Goal: Navigation & Orientation: Find specific page/section

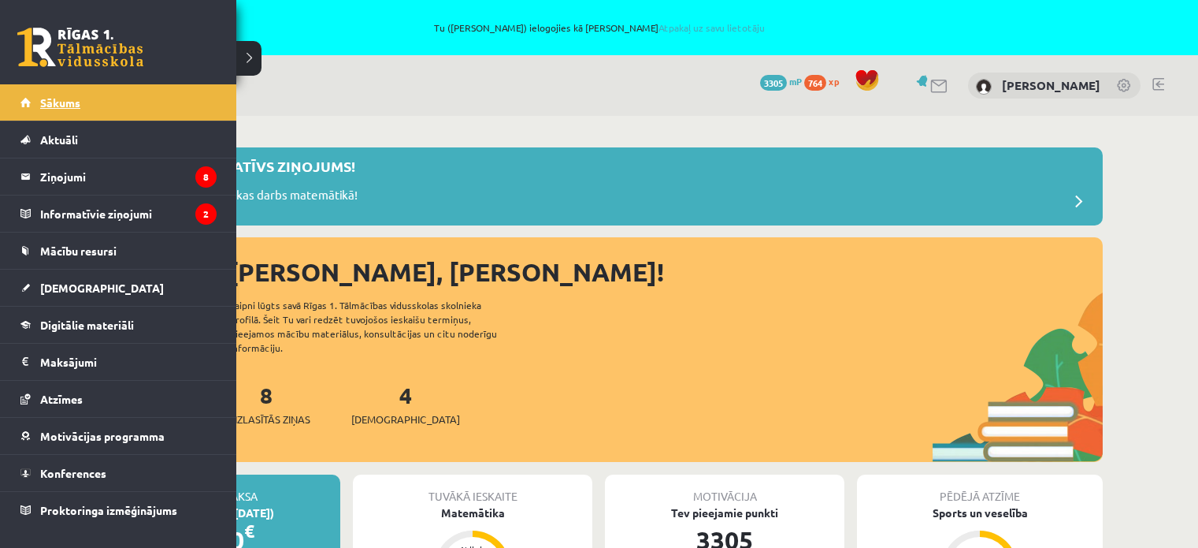
scroll to position [394, 0]
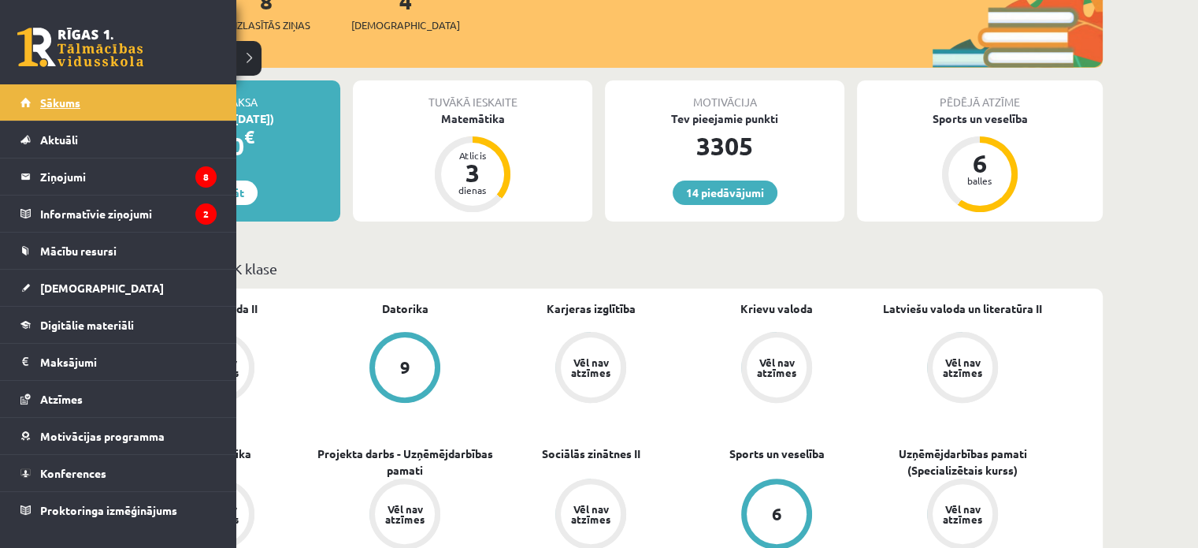
click at [105, 87] on link "Sākums" at bounding box center [118, 102] width 196 height 36
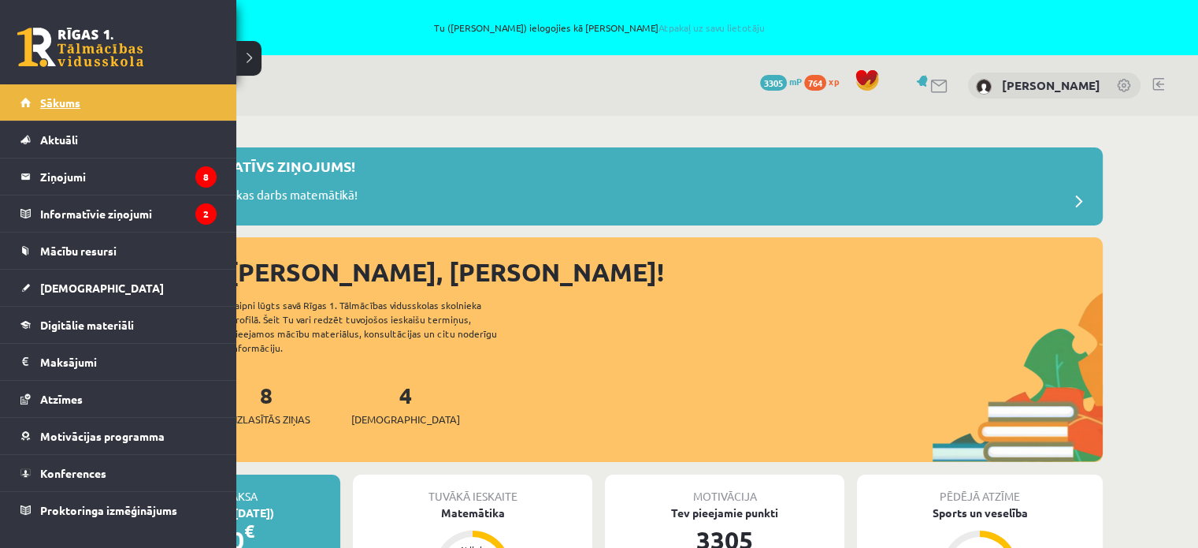
click at [56, 91] on link "Sākums" at bounding box center [118, 102] width 196 height 36
click at [85, 100] on link "Sākums" at bounding box center [118, 102] width 196 height 36
